Goal: Find specific page/section: Find specific page/section

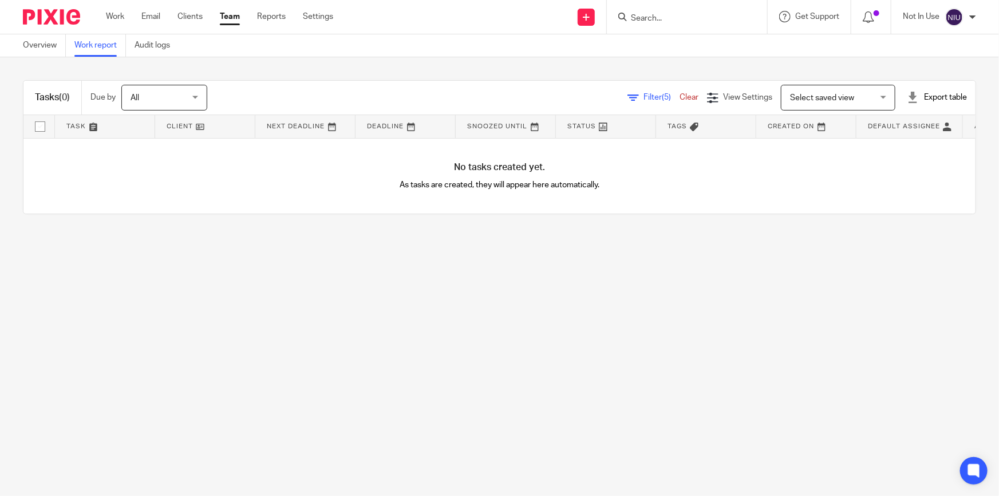
click at [651, 14] on input "Search" at bounding box center [681, 19] width 103 height 10
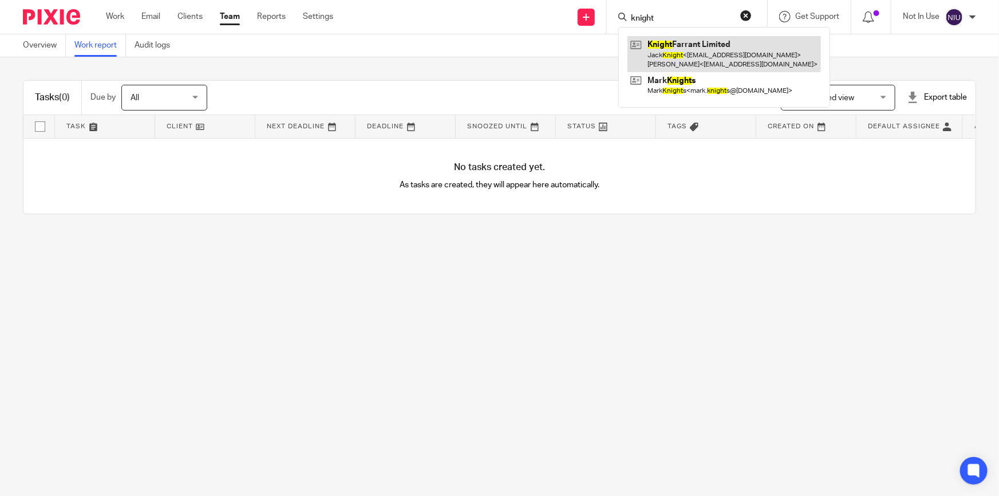
type input "knight"
click at [663, 40] on link at bounding box center [723, 53] width 193 height 35
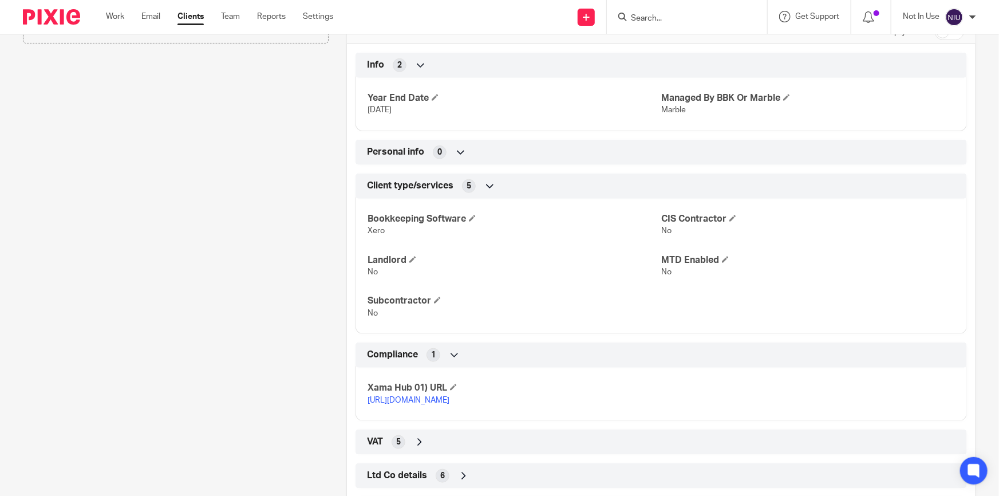
scroll to position [507, 0]
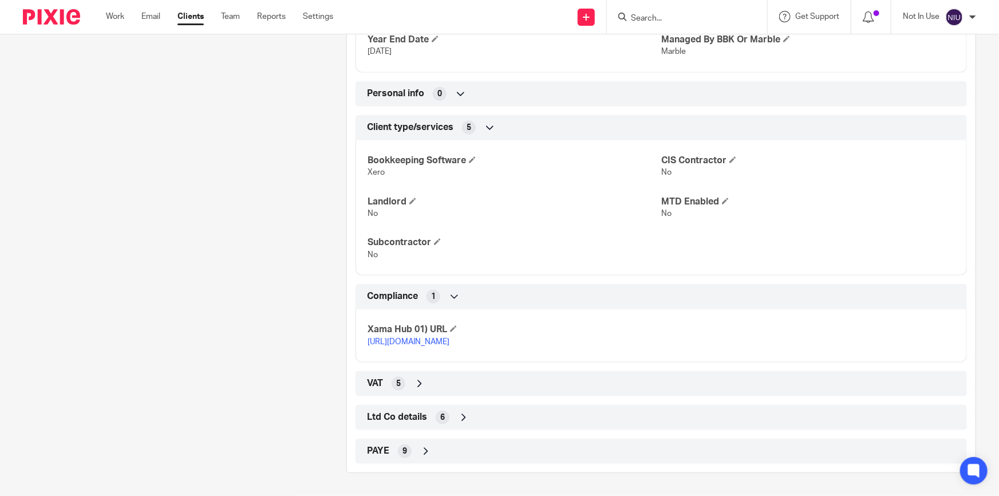
click at [424, 449] on icon at bounding box center [425, 450] width 11 height 11
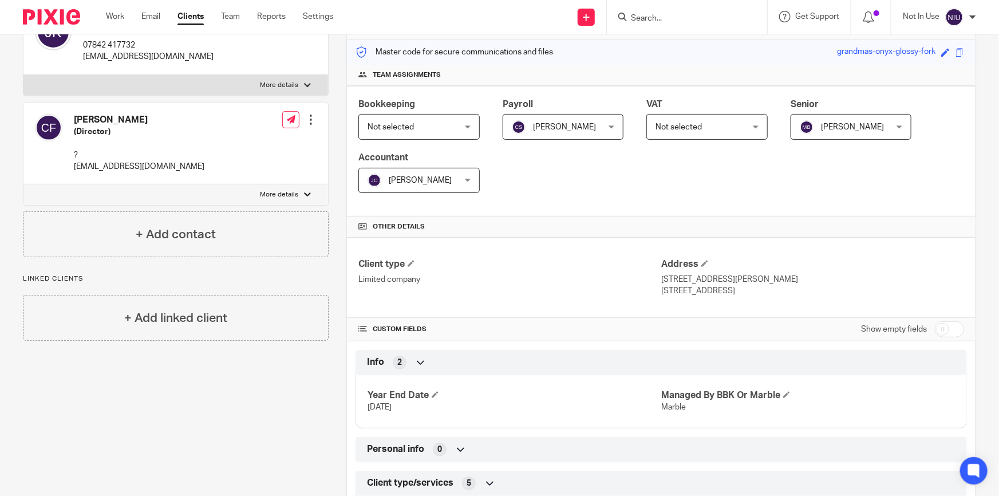
scroll to position [0, 0]
